Goal: Task Accomplishment & Management: Manage account settings

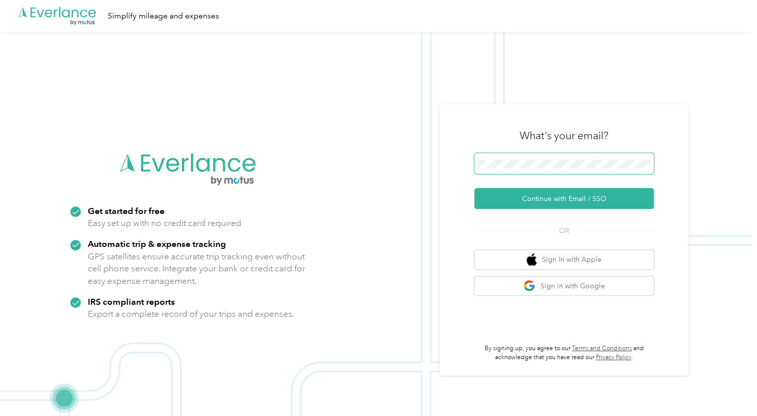
click at [509, 165] on span at bounding box center [563, 163] width 179 height 21
click at [519, 200] on button "Continue with Email / SSO" at bounding box center [563, 198] width 179 height 21
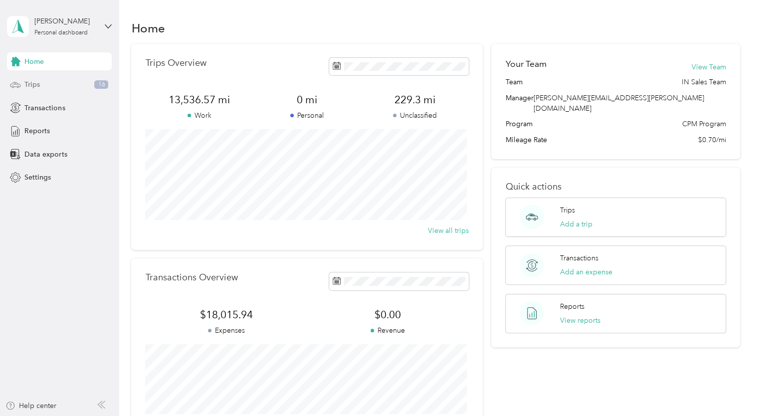
click at [56, 85] on div "Trips 16" at bounding box center [59, 85] width 105 height 18
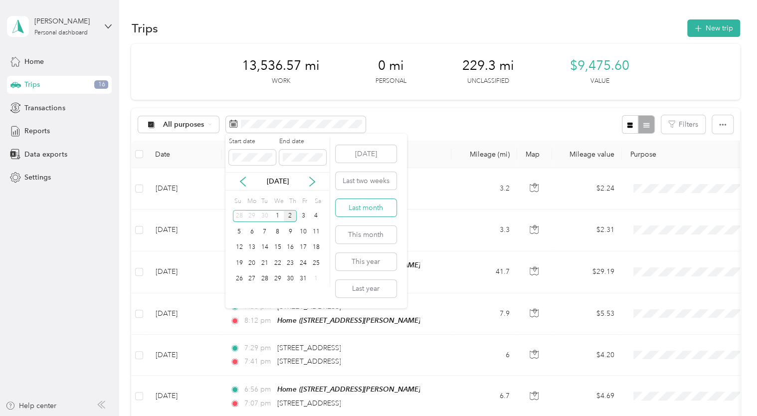
click at [378, 209] on button "Last month" at bounding box center [366, 207] width 61 height 17
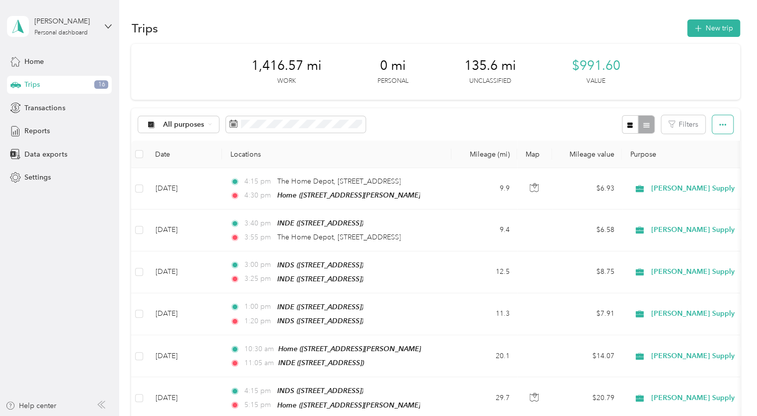
click at [724, 129] on button "button" at bounding box center [722, 124] width 21 height 18
click at [702, 143] on span "Select all" at bounding box center [708, 143] width 27 height 8
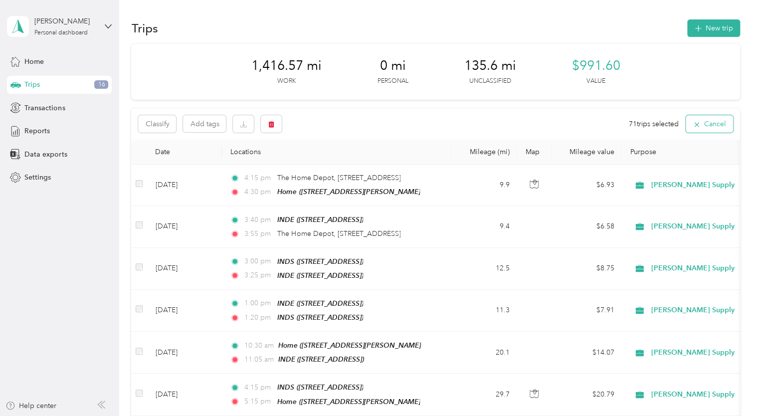
click at [694, 124] on icon "button" at bounding box center [696, 124] width 4 height 4
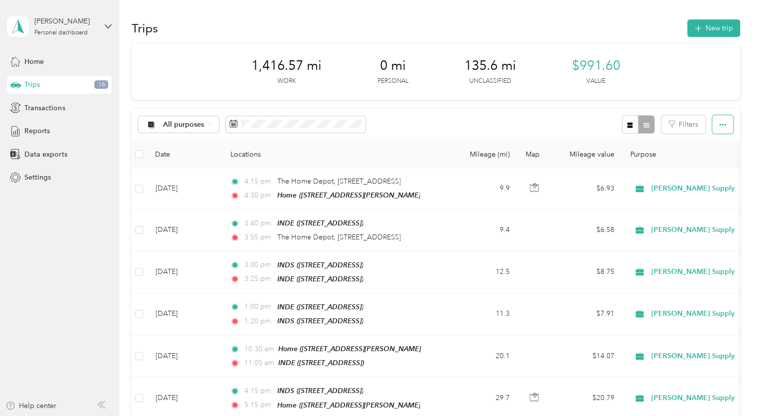
click at [726, 123] on button "button" at bounding box center [722, 124] width 21 height 18
click at [700, 163] on span "Export" at bounding box center [705, 161] width 21 height 8
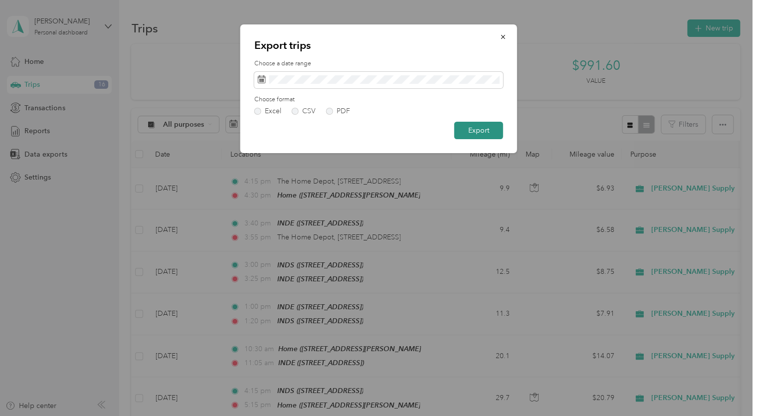
click at [479, 129] on button "Export" at bounding box center [478, 130] width 49 height 17
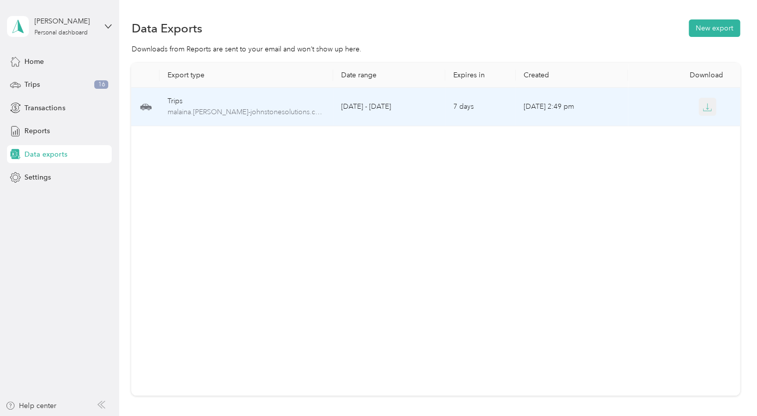
click at [706, 106] on icon "button" at bounding box center [707, 106] width 3 height 6
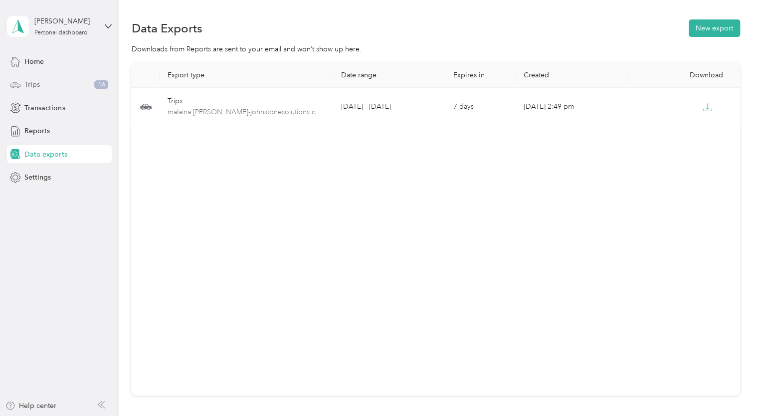
click at [36, 88] on span "Trips" at bounding box center [31, 84] width 15 height 10
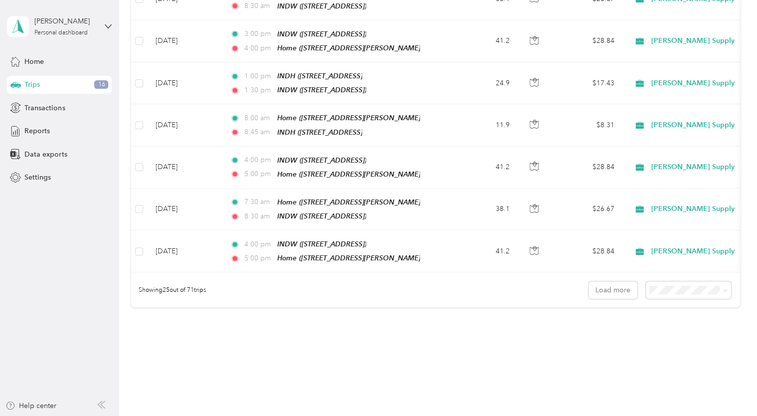
scroll to position [955, 0]
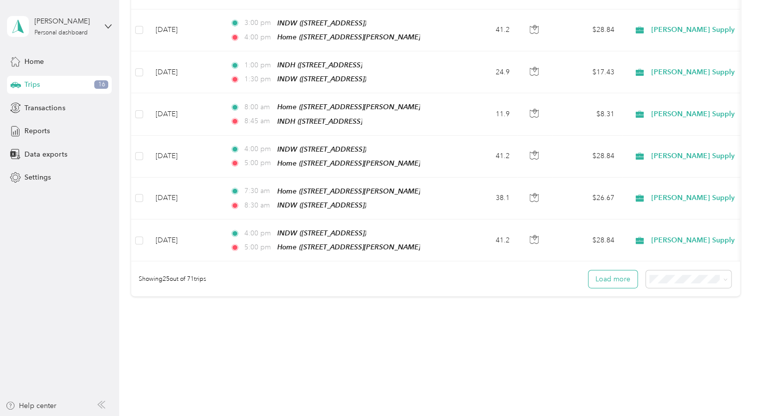
click at [620, 270] on button "Load more" at bounding box center [612, 278] width 49 height 17
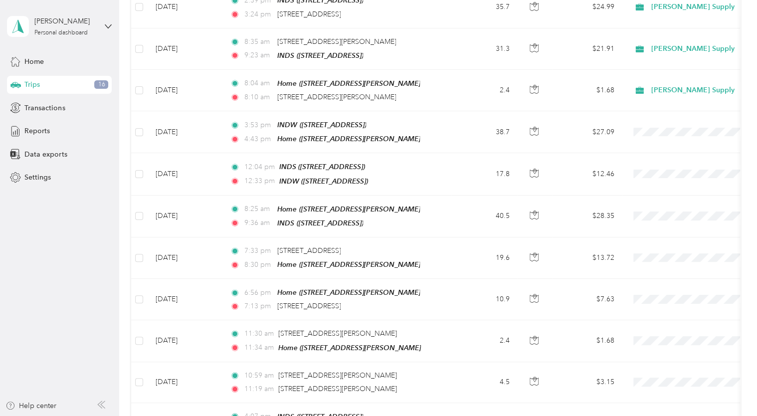
scroll to position [1398, 0]
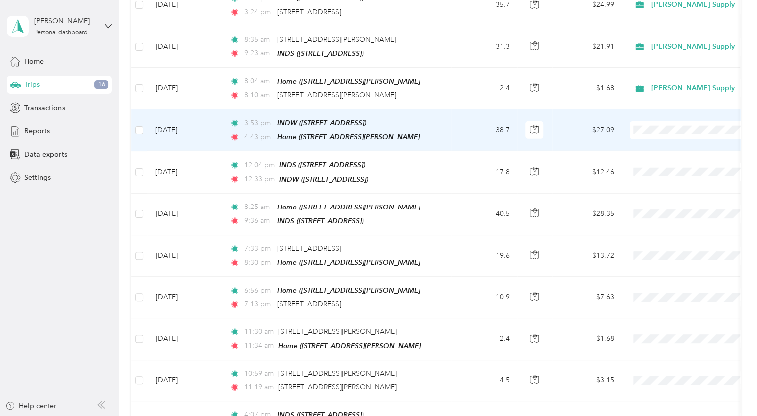
click at [662, 121] on span at bounding box center [692, 130] width 124 height 18
click at [670, 118] on li "[PERSON_NAME] Supply" at bounding box center [692, 112] width 124 height 17
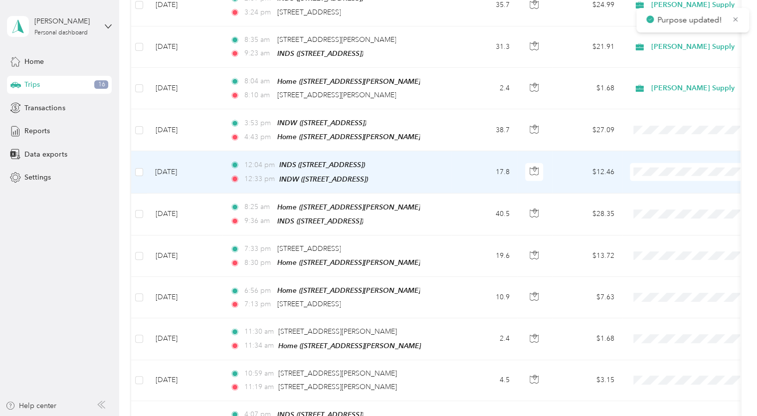
click at [650, 163] on span at bounding box center [692, 172] width 124 height 18
click at [657, 159] on span "[PERSON_NAME] Supply" at bounding box center [701, 159] width 92 height 10
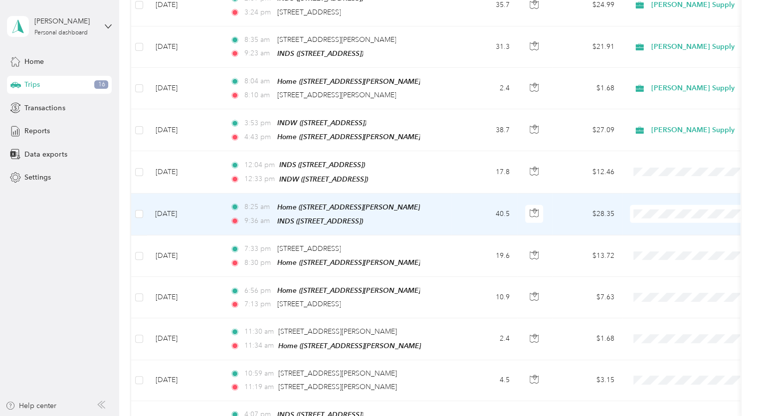
click at [646, 198] on icon at bounding box center [643, 199] width 8 height 7
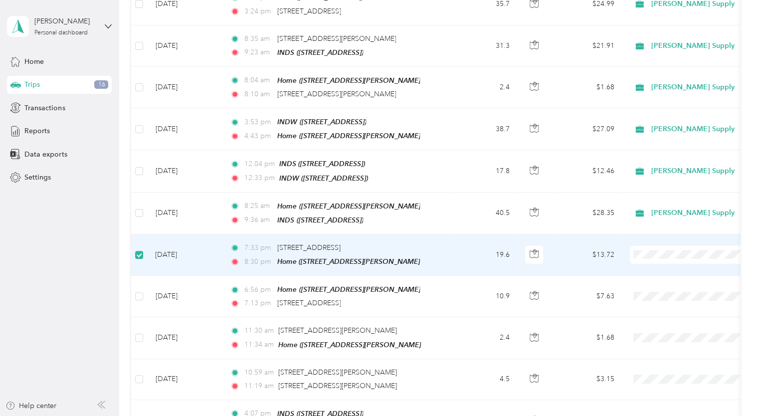
scroll to position [1397, 0]
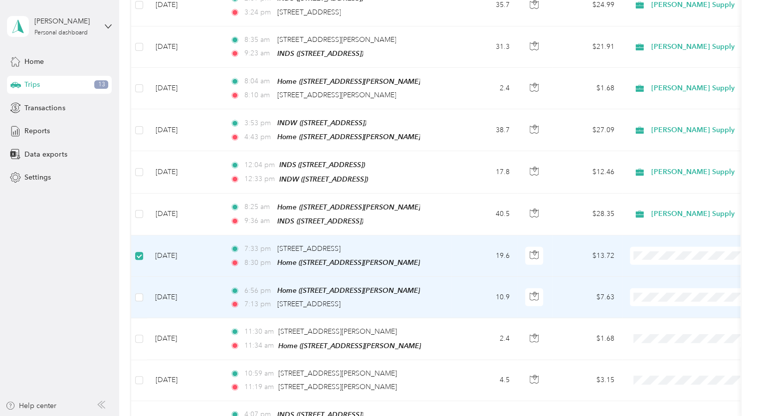
click at [146, 277] on td at bounding box center [139, 297] width 16 height 41
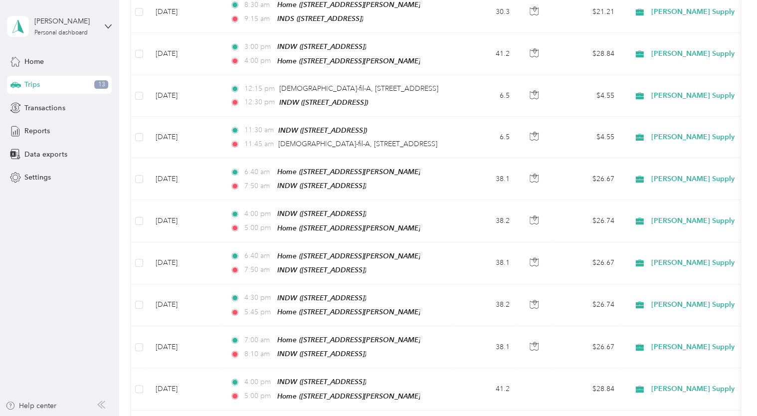
scroll to position [0, 0]
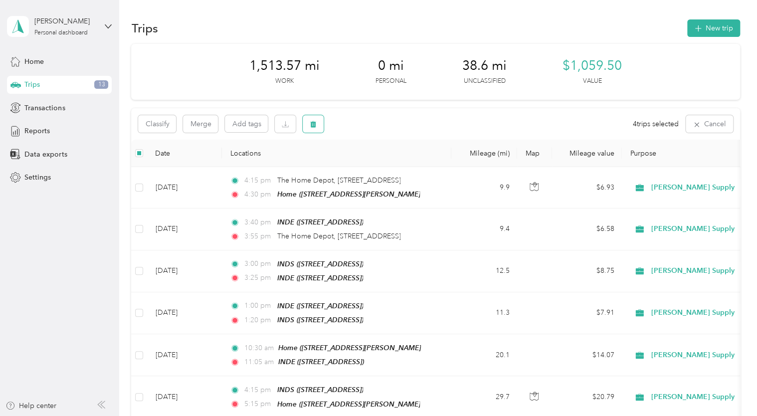
click at [314, 122] on icon "button" at bounding box center [314, 124] width 6 height 6
click at [387, 164] on button "Yes" at bounding box center [387, 166] width 19 height 16
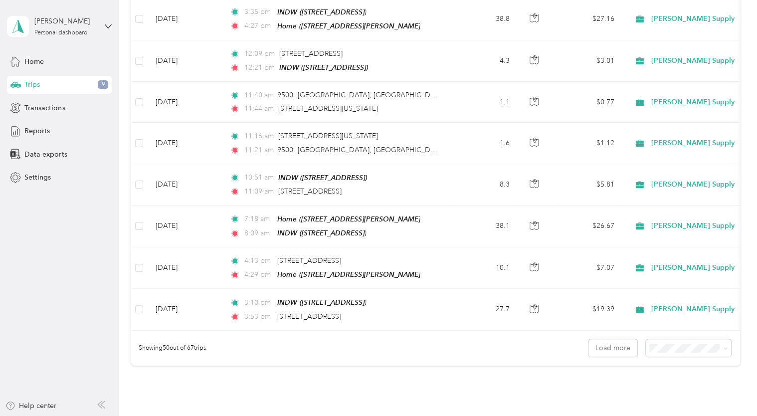
scroll to position [1926, 0]
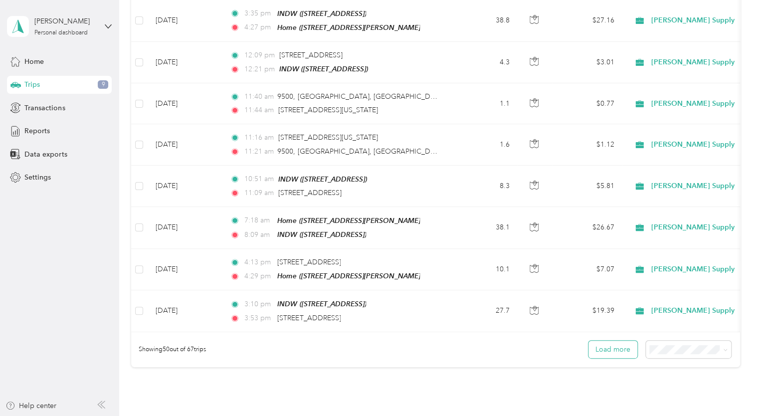
click at [607, 341] on button "Load more" at bounding box center [612, 349] width 49 height 17
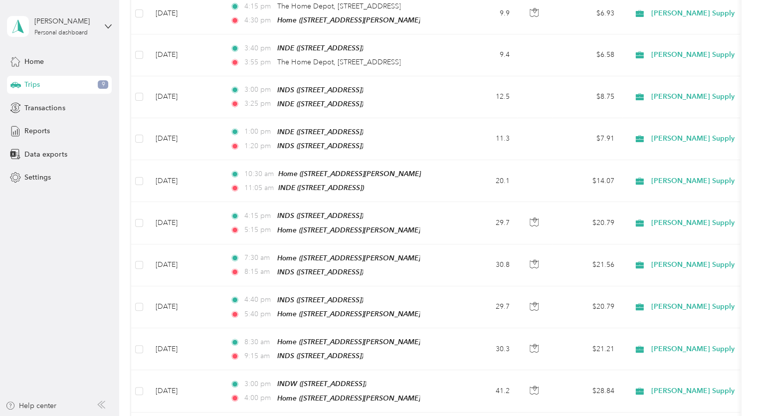
scroll to position [0, 0]
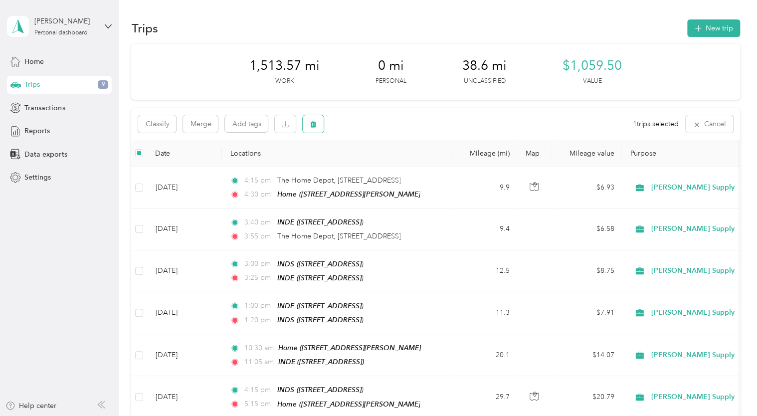
click at [312, 131] on button "button" at bounding box center [313, 123] width 21 height 17
click at [383, 167] on button "Yes" at bounding box center [387, 166] width 19 height 16
click at [720, 126] on icon "button" at bounding box center [722, 124] width 7 height 7
click at [710, 158] on span "Export" at bounding box center [705, 161] width 21 height 8
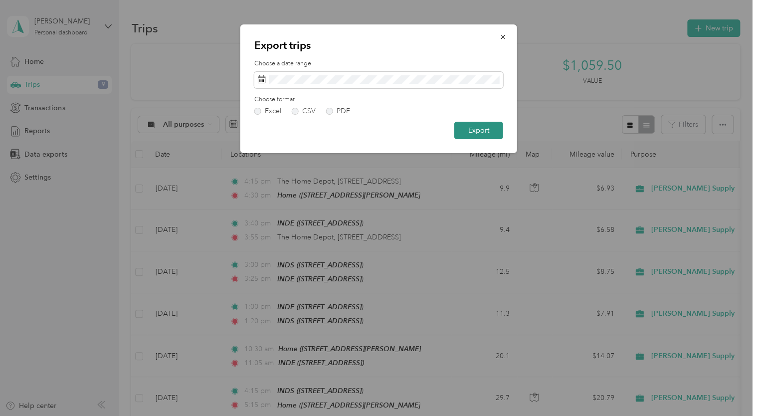
click at [484, 128] on button "Export" at bounding box center [478, 130] width 49 height 17
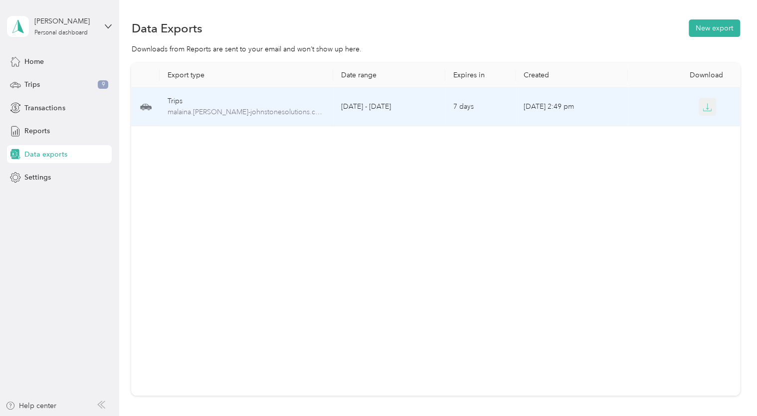
click at [702, 114] on button "button" at bounding box center [707, 107] width 18 height 18
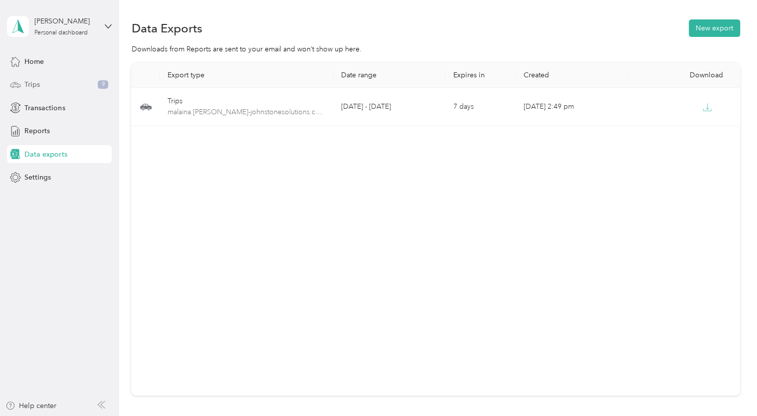
click at [58, 77] on div "Trips 9" at bounding box center [59, 85] width 105 height 18
